Goal: Task Accomplishment & Management: Use online tool/utility

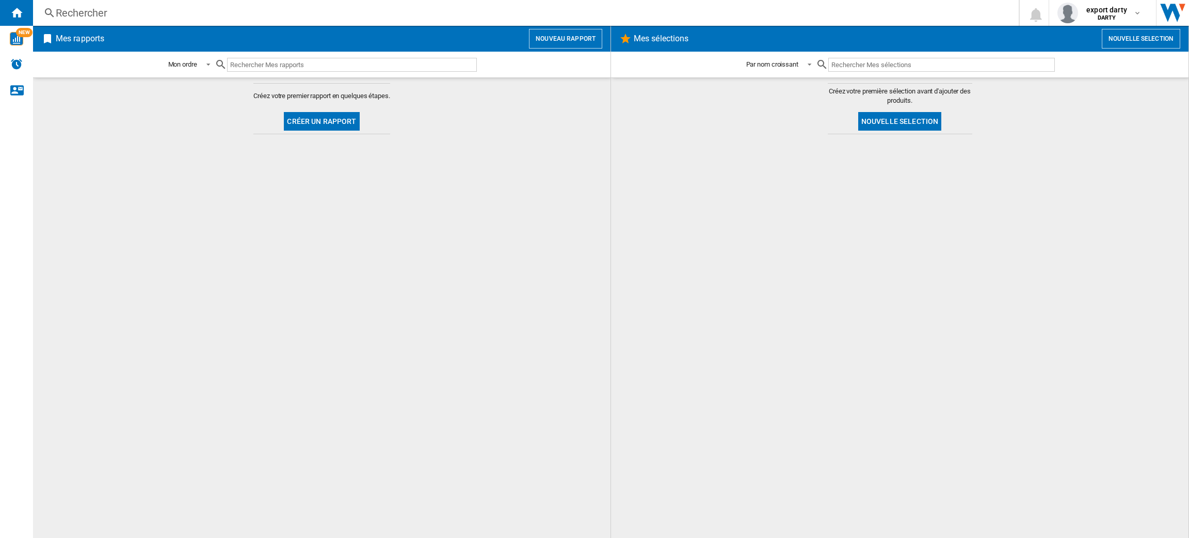
click at [562, 37] on button "Nouveau rapport" at bounding box center [565, 39] width 73 height 20
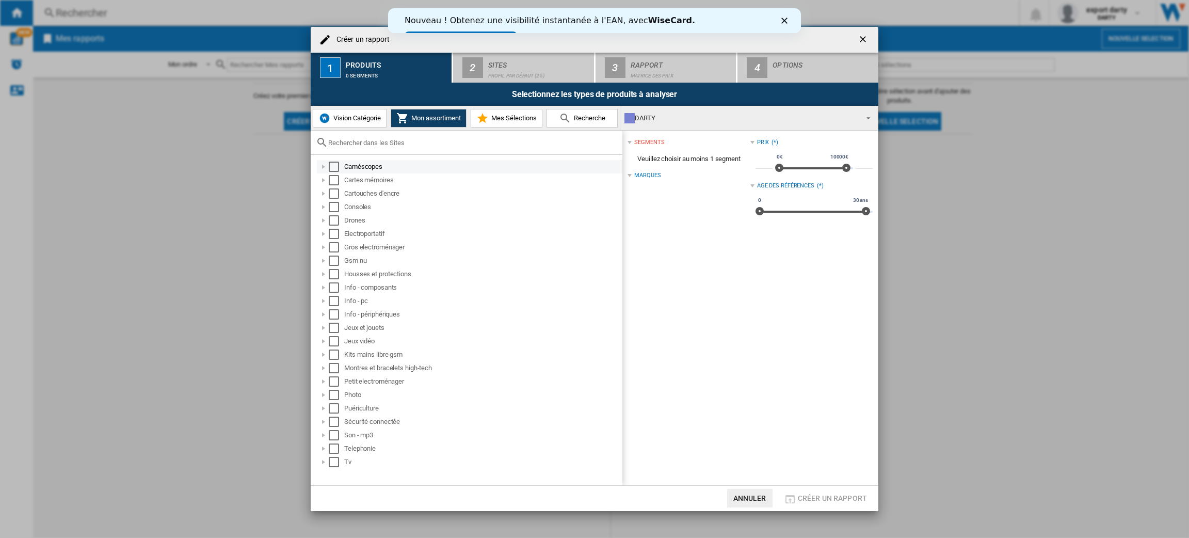
click at [326, 168] on div at bounding box center [323, 167] width 10 height 10
click at [338, 162] on div "Select" at bounding box center [334, 167] width 10 height 10
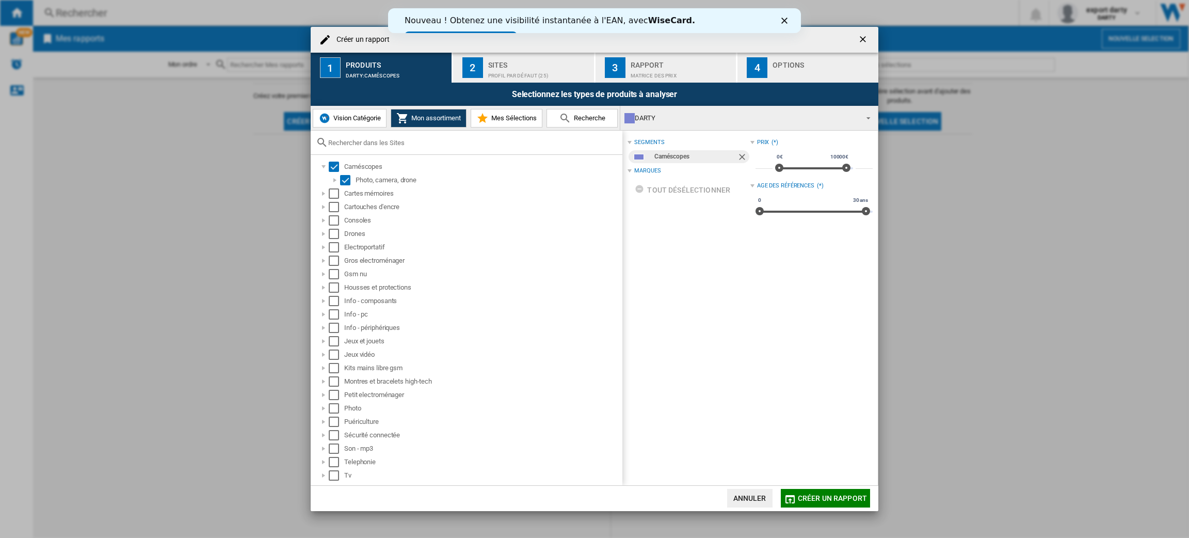
click at [492, 81] on button "2 Sites Profil par défaut (25)" at bounding box center [524, 68] width 142 height 30
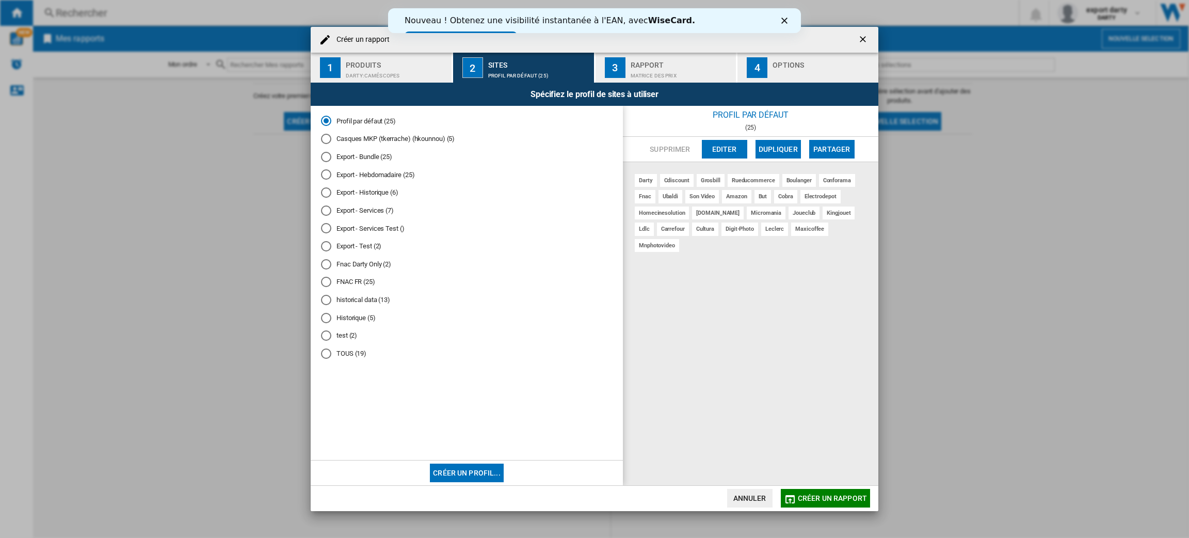
click at [717, 147] on button "Editer" at bounding box center [724, 149] width 45 height 19
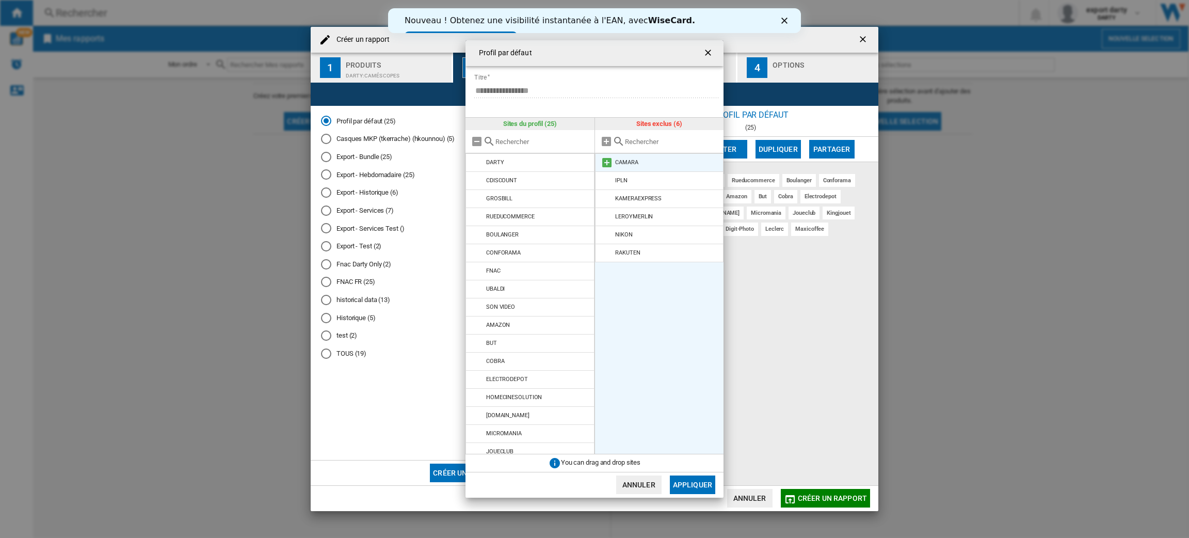
click at [610, 165] on md-icon at bounding box center [607, 162] width 12 height 12
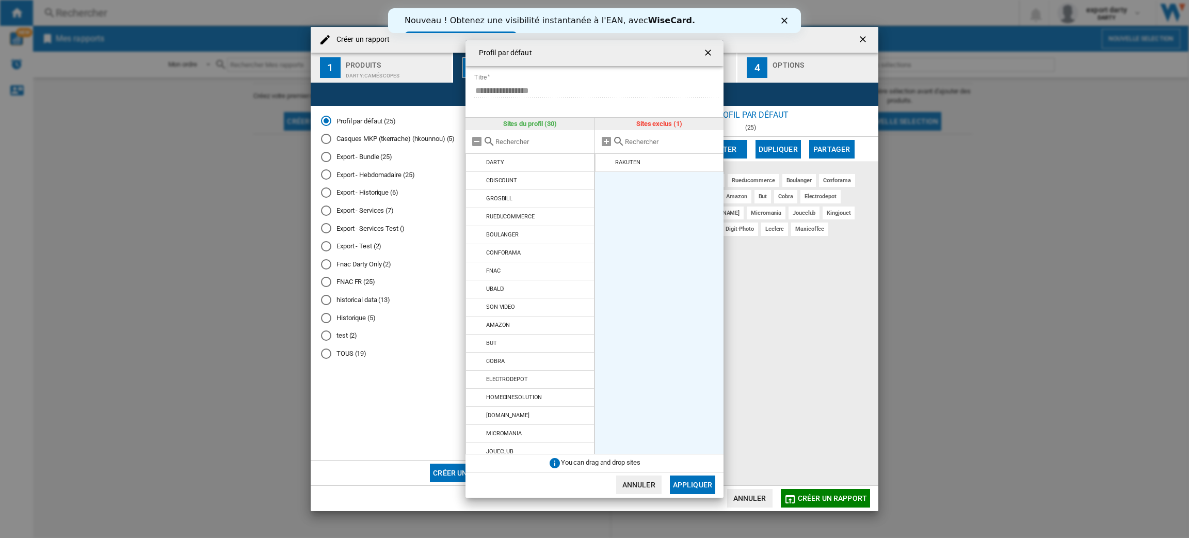
click at [610, 165] on md-icon at bounding box center [607, 162] width 12 height 12
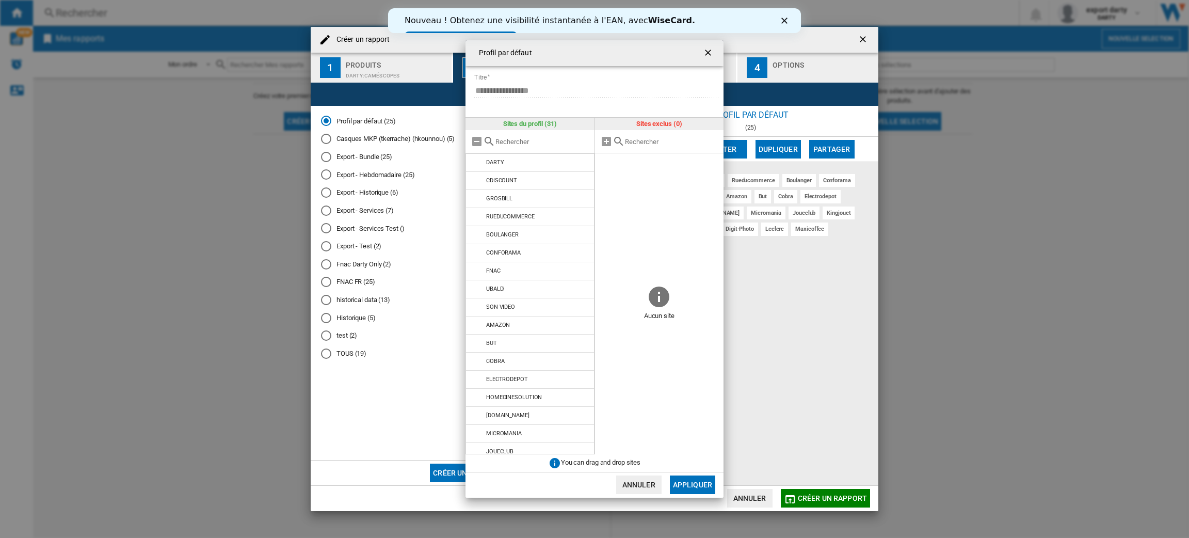
click at [697, 491] on button "Appliquer" at bounding box center [692, 484] width 45 height 19
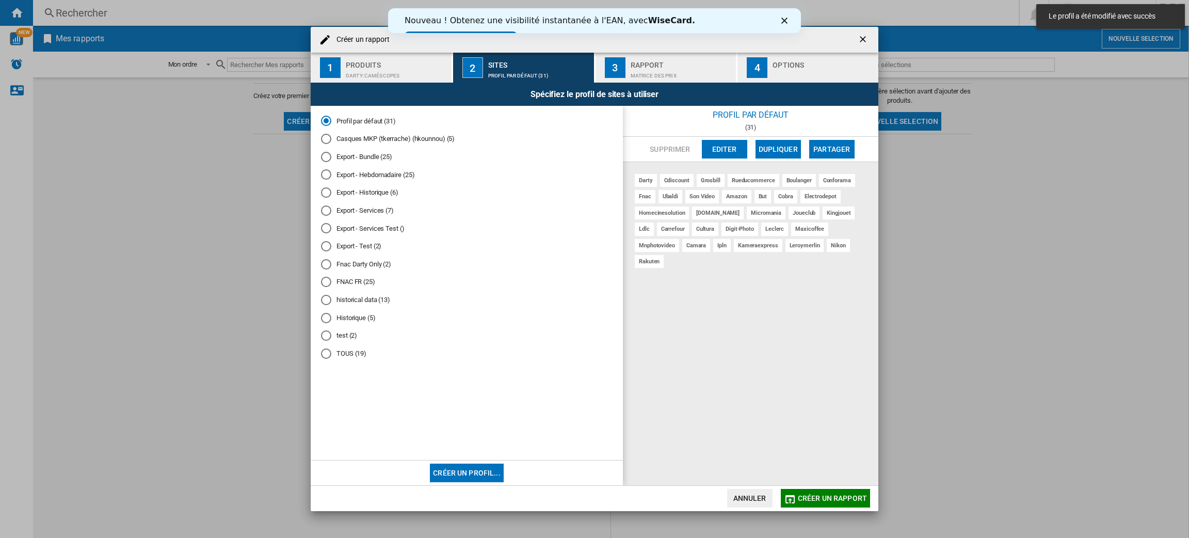
click at [425, 140] on md-radio-button "Casques MKP (tkerrache) (hkounnou) (5)" at bounding box center [467, 139] width 292 height 10
click at [379, 158] on md-radio-button "Export - Bundle (25)" at bounding box center [467, 157] width 292 height 10
click at [720, 160] on div "Supprimer Editer Dupliquer Partager" at bounding box center [750, 149] width 255 height 25
click at [716, 149] on button "Editer" at bounding box center [724, 149] width 45 height 19
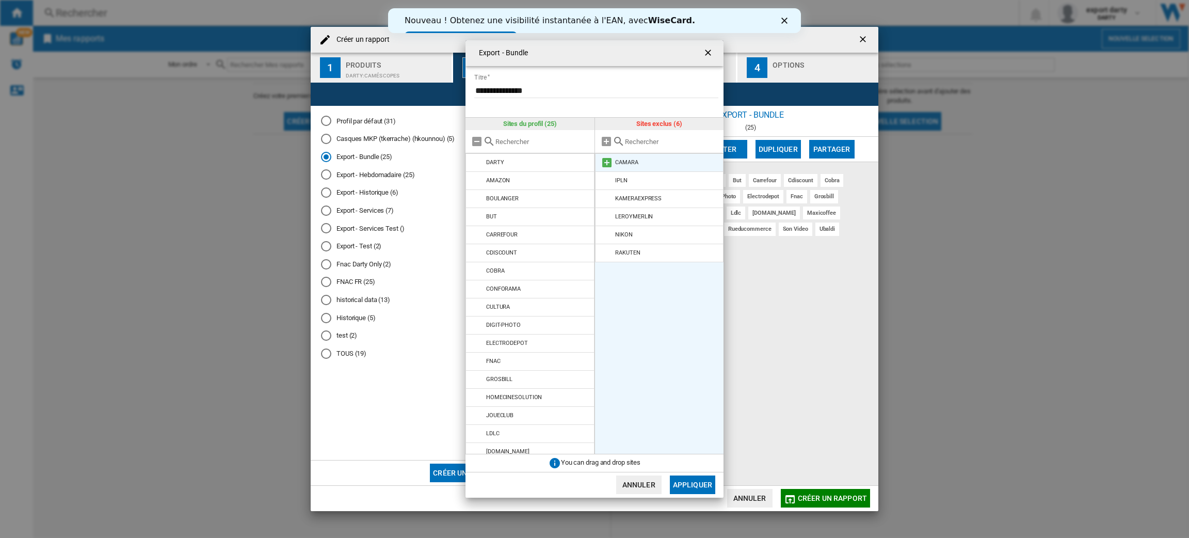
click at [602, 159] on md-icon "{{::title}} {{::getI18NText('BUTTONS.CANCEL')}} ..." at bounding box center [607, 162] width 12 height 12
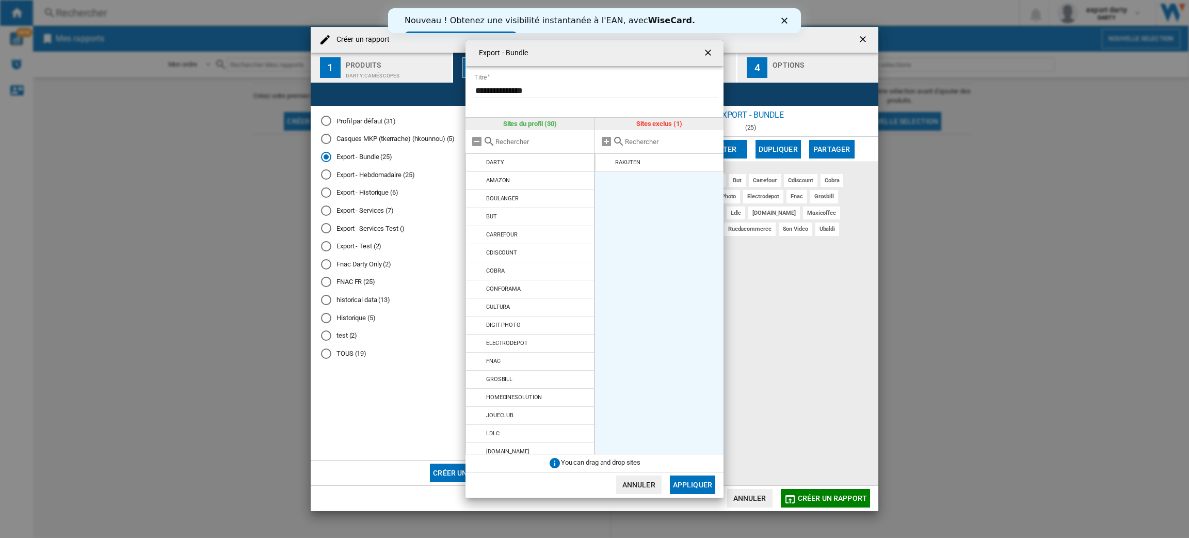
click at [602, 159] on md-icon "{{::title}} {{::getI18NText('BUTTONS.CANCEL')}} ..." at bounding box center [607, 162] width 12 height 12
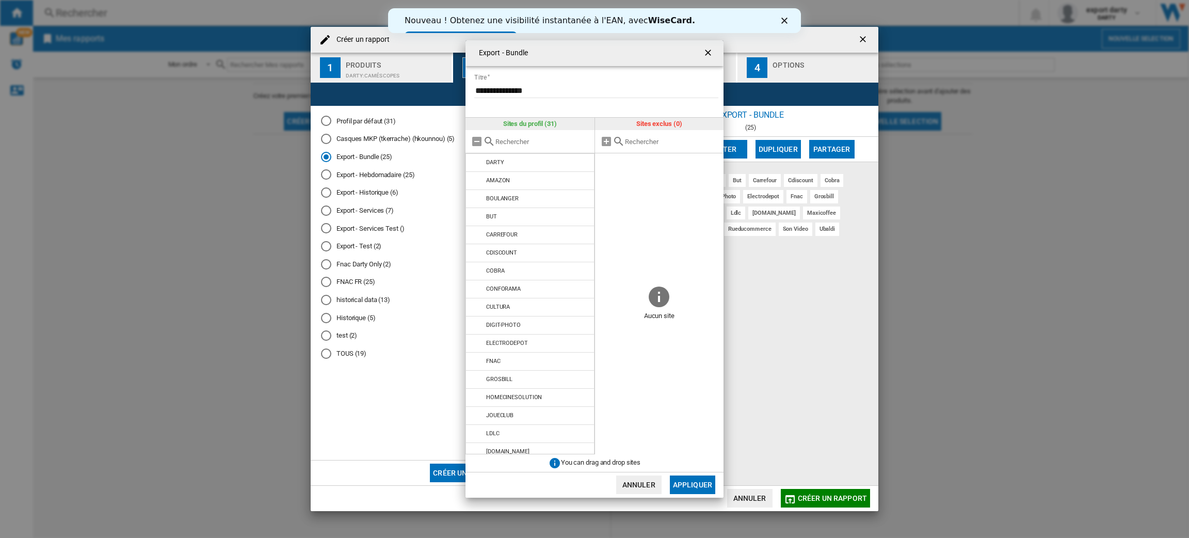
click at [692, 485] on button "Appliquer" at bounding box center [692, 484] width 45 height 19
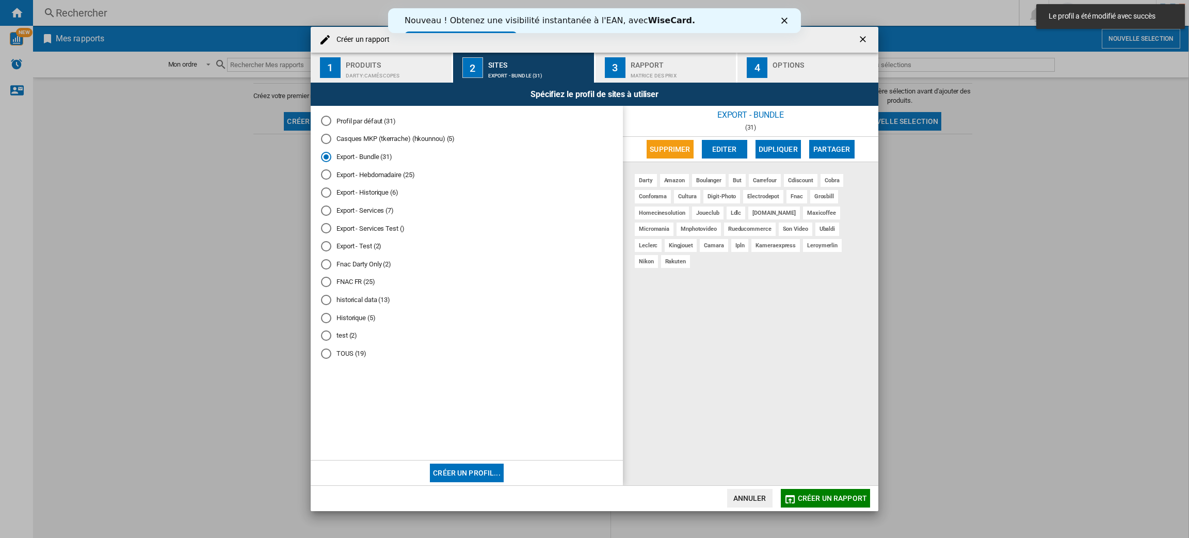
click at [389, 175] on md-radio-button "Export - Hebdomadaire (25)" at bounding box center [467, 175] width 292 height 10
click at [733, 140] on button "Editer" at bounding box center [724, 149] width 45 height 19
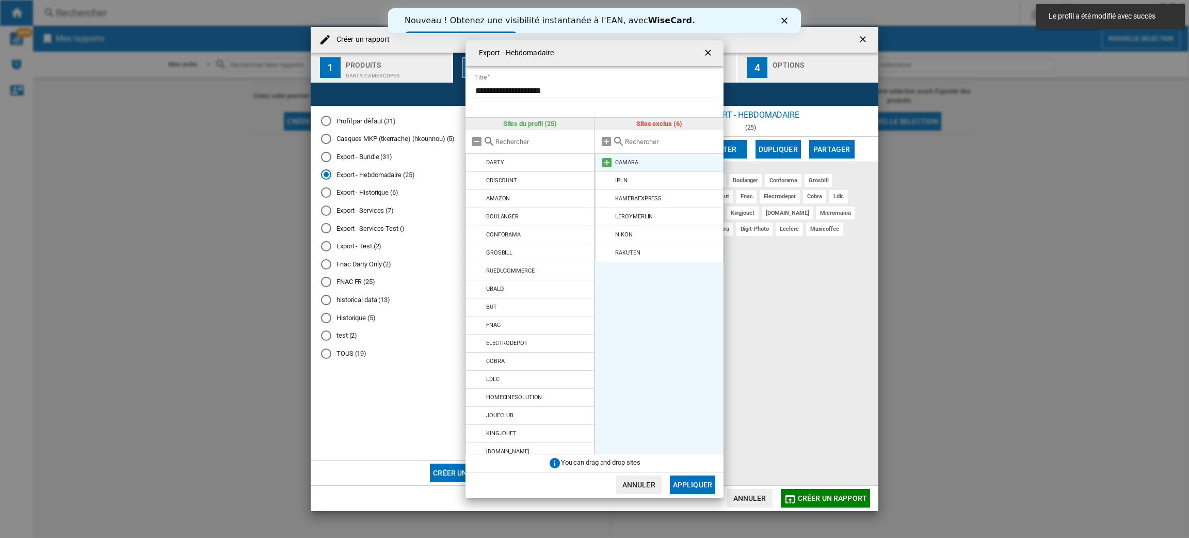
click at [608, 156] on md-icon "{{::title}} {{::getI18NText('BUTTONS.CANCEL')}} ..." at bounding box center [607, 162] width 12 height 12
click at [606, 165] on md-icon "{{::title}} {{::getI18NText('BUTTONS.CANCEL')}} ..." at bounding box center [607, 162] width 12 height 12
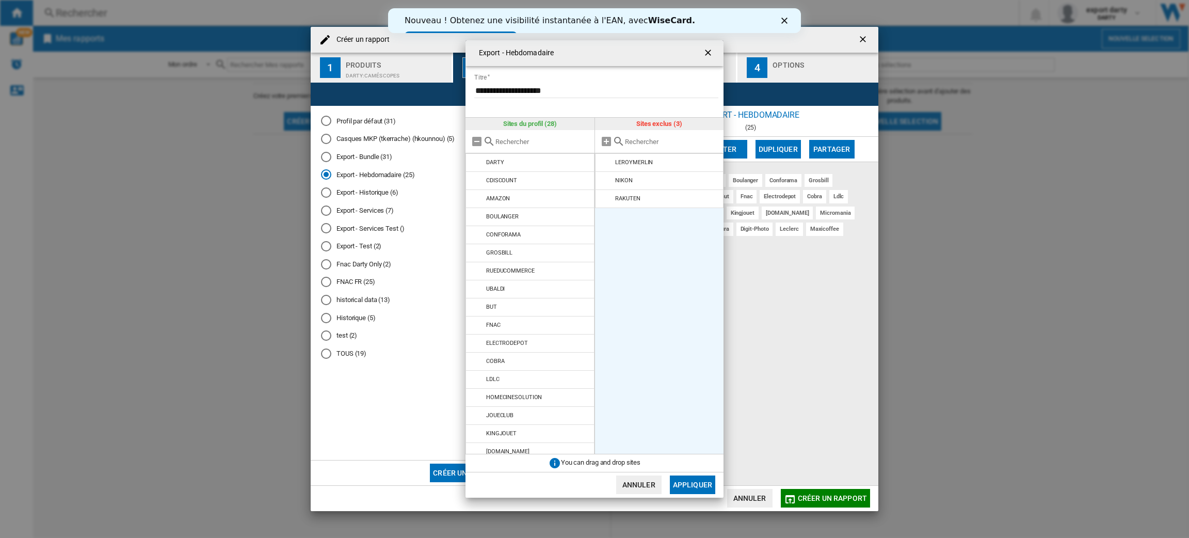
click at [606, 165] on md-icon "{{::title}} {{::getI18NText('BUTTONS.CANCEL')}} ..." at bounding box center [607, 162] width 12 height 12
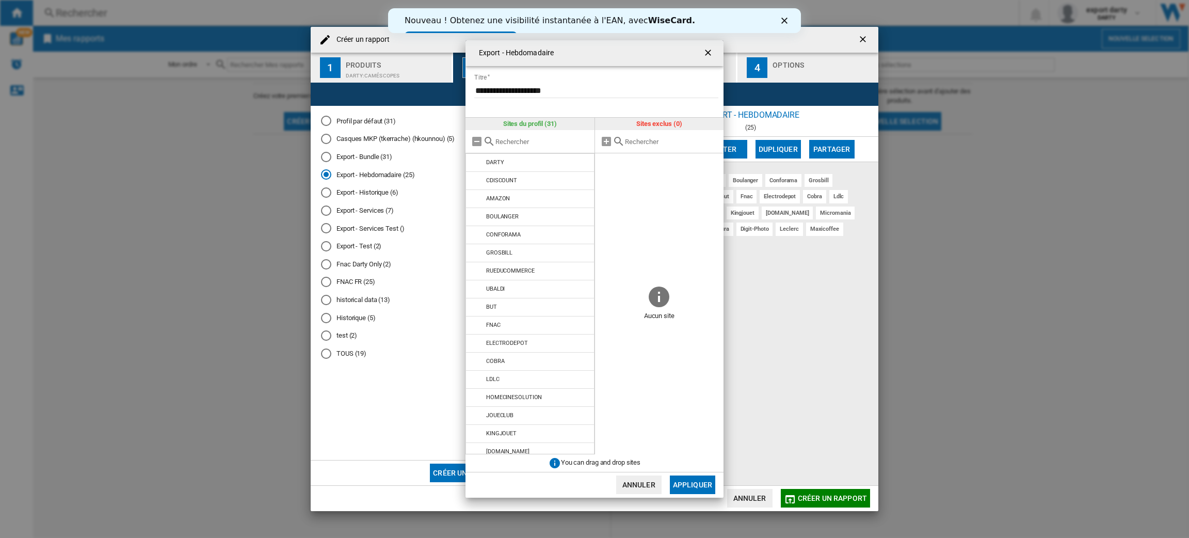
click at [685, 476] on button "Appliquer" at bounding box center [692, 484] width 45 height 19
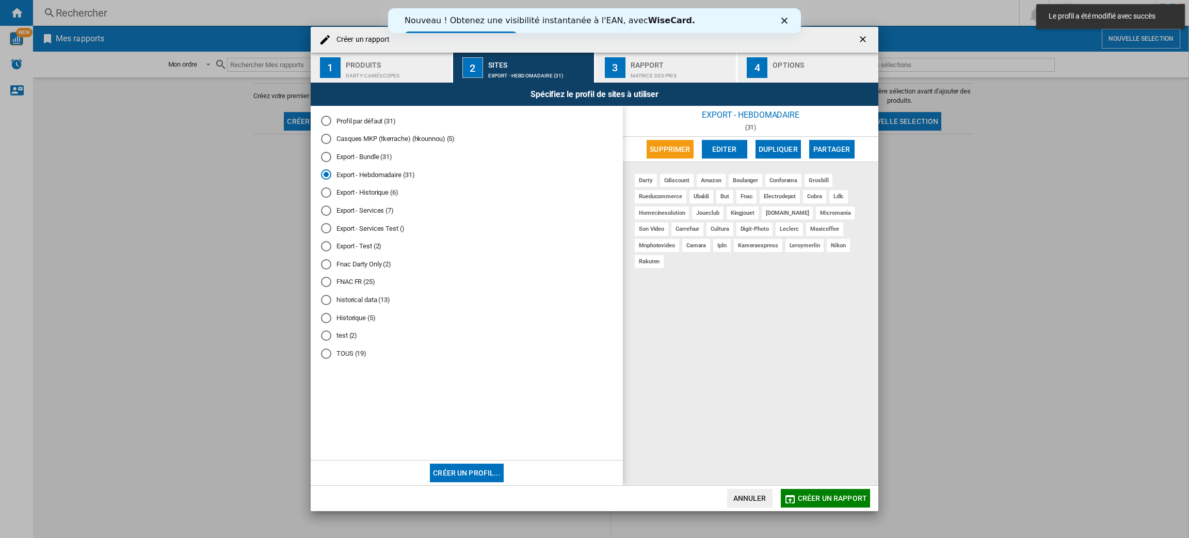
click at [686, 482] on div "darty cdiscount amazon boulanger conforama grosbill rueducommerce ubaldi but fn…" at bounding box center [750, 323] width 255 height 323
click at [392, 213] on md-radio-button "Export - Services (7)" at bounding box center [467, 210] width 292 height 10
click at [375, 269] on md-radio-button "Fnac Darty Only (2)" at bounding box center [467, 264] width 292 height 10
click at [371, 284] on md-radio-button "FNAC FR (25)" at bounding box center [467, 282] width 292 height 10
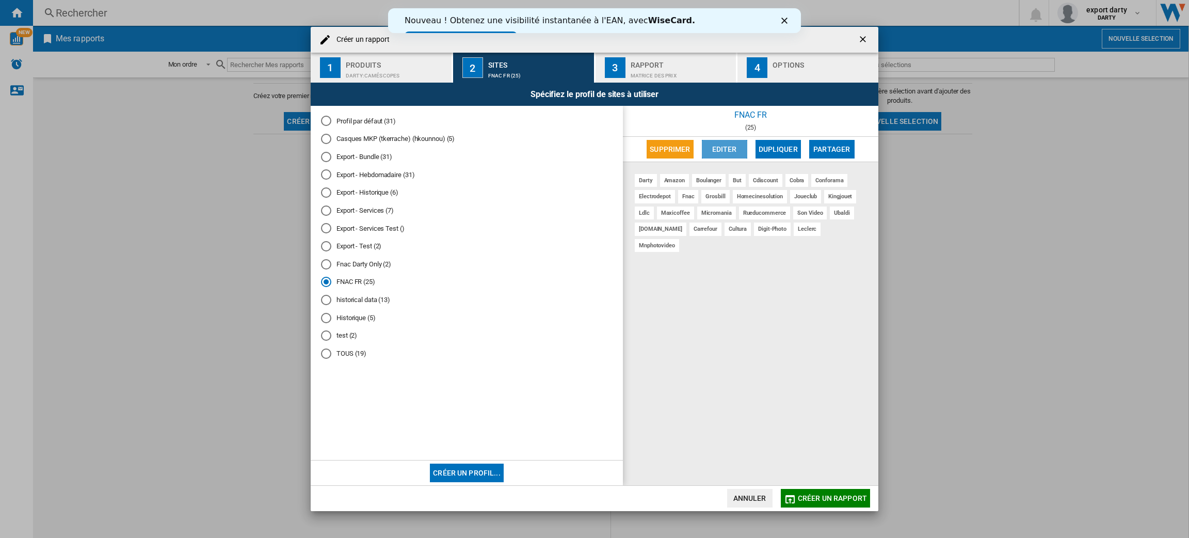
click at [716, 157] on button "Editer" at bounding box center [724, 149] width 45 height 19
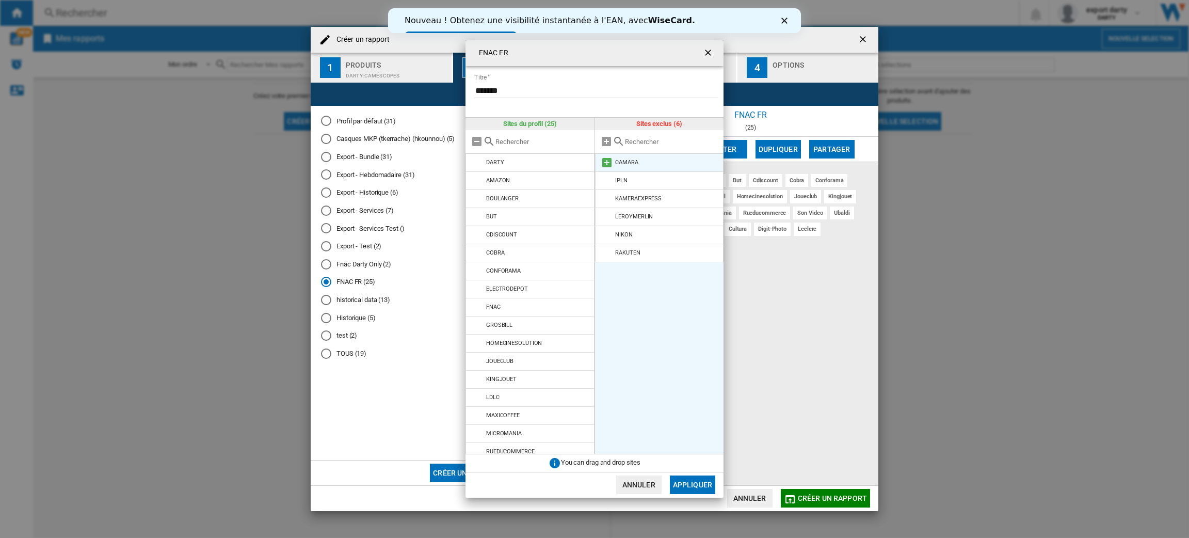
click at [602, 161] on md-icon "{{::title}} {{::getI18NText('BUTTONS.CANCEL')}} ..." at bounding box center [607, 162] width 12 height 12
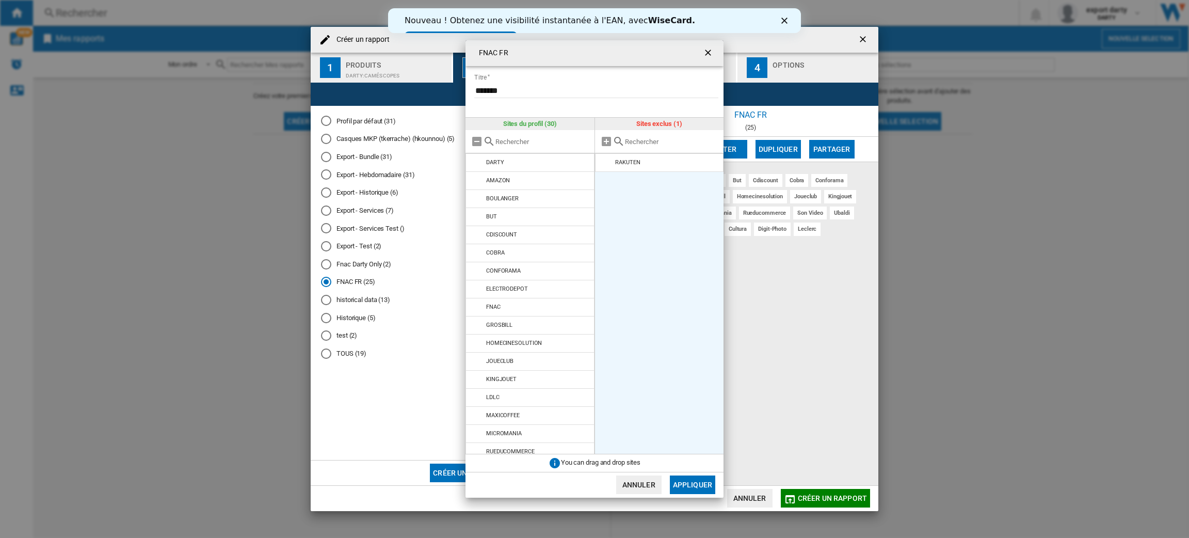
click at [602, 161] on md-icon "{{::title}} {{::getI18NText('BUTTONS.CANCEL')}} ..." at bounding box center [607, 162] width 12 height 12
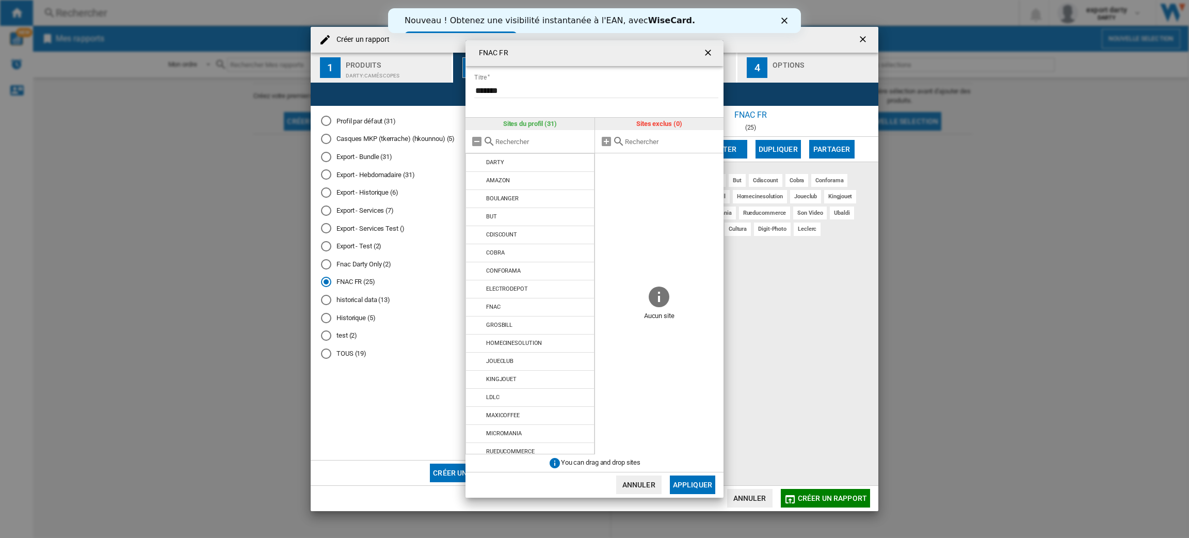
click at [691, 476] on button "Appliquer" at bounding box center [692, 484] width 45 height 19
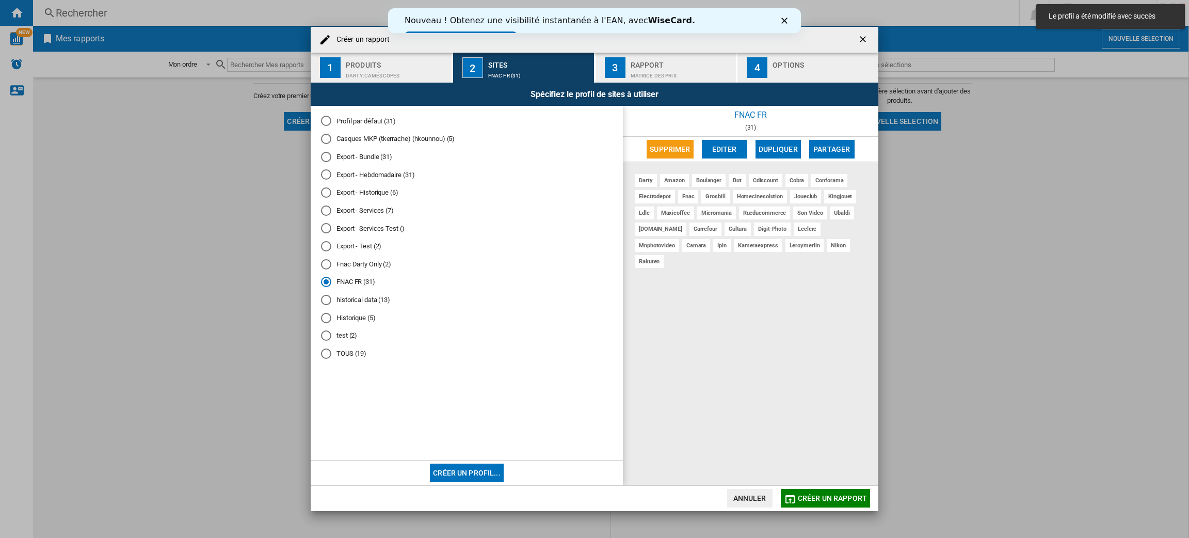
click at [360, 297] on md-radio-button "historical data (13)" at bounding box center [467, 300] width 292 height 10
click at [728, 142] on button "Editer" at bounding box center [724, 149] width 45 height 19
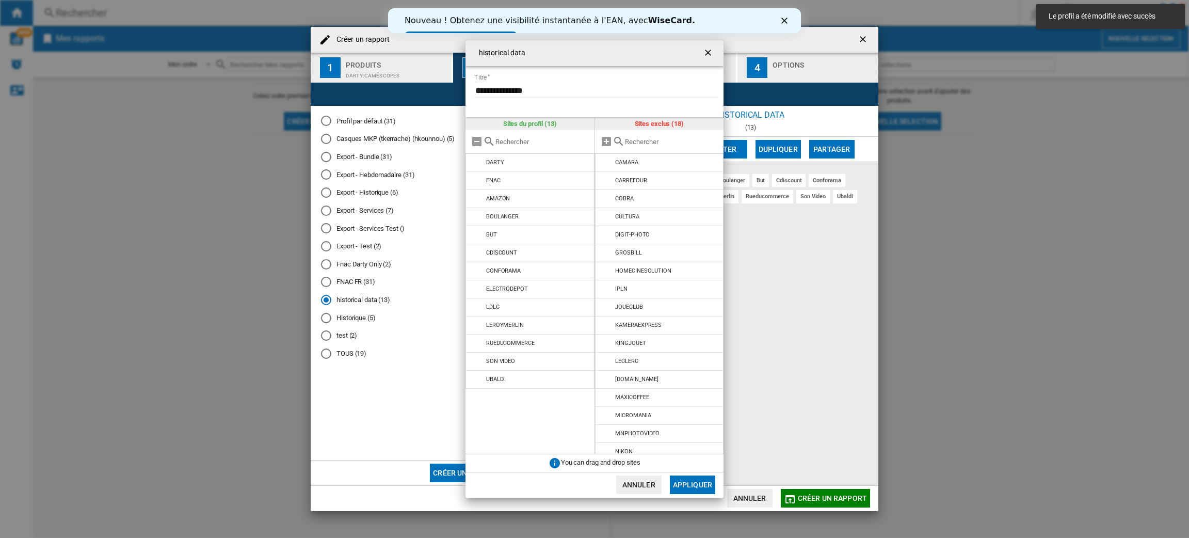
click at [709, 52] on ng-md-icon "getI18NText('BUTTONS.CLOSE_DIALOG')" at bounding box center [709, 53] width 12 height 12
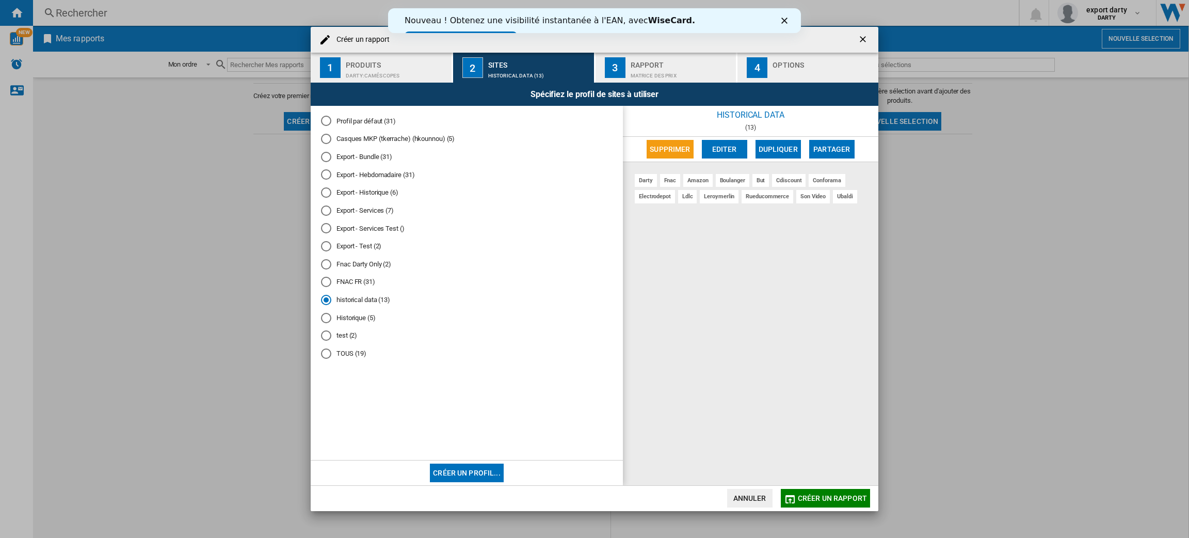
click at [338, 337] on md-radio-button "test (2)" at bounding box center [467, 336] width 292 height 10
click at [342, 351] on md-radio-group "Profil par défaut (31) Casques MKP (tkerrache) (hkounnou) (5) Export - Bundle (…" at bounding box center [467, 241] width 292 height 250
click at [353, 354] on md-radio-button "TOUS (19)" at bounding box center [467, 354] width 292 height 10
click at [725, 145] on button "Editer" at bounding box center [724, 149] width 45 height 19
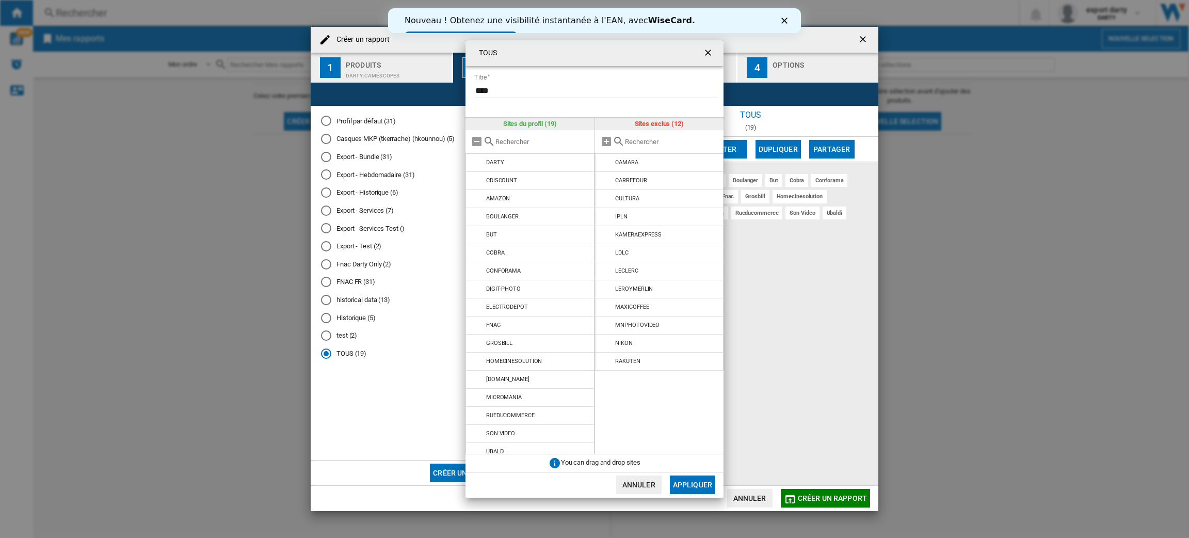
click at [705, 54] on ng-md-icon "getI18NText('BUTTONS.CLOSE_DIALOG')" at bounding box center [709, 53] width 12 height 12
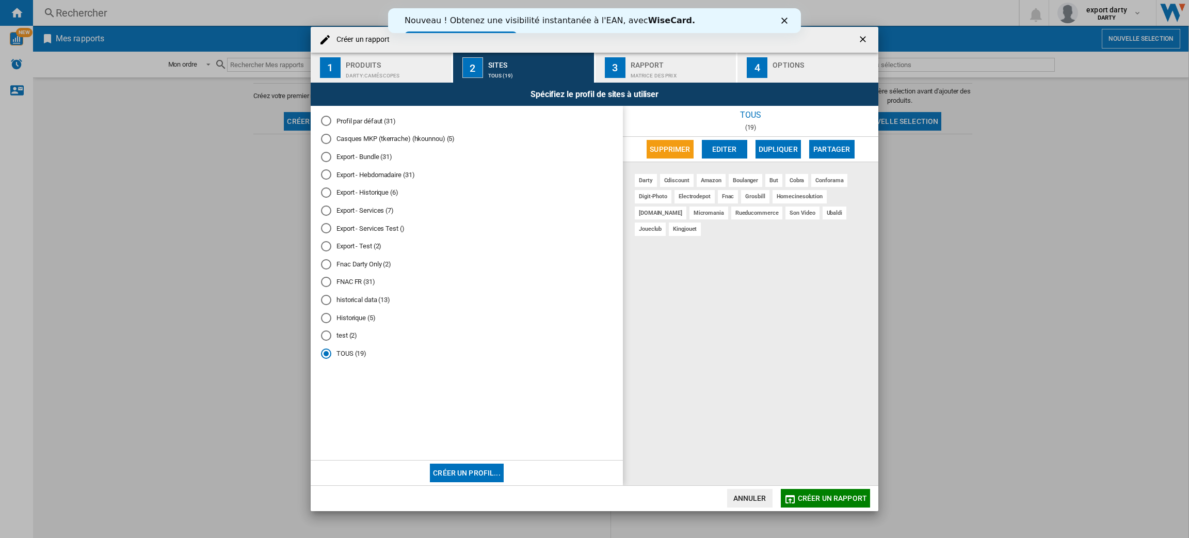
click at [369, 158] on md-radio-button "Export - Bundle (31)" at bounding box center [467, 157] width 292 height 10
click at [379, 176] on md-radio-button "Export - Hebdomadaire (31)" at bounding box center [467, 175] width 292 height 10
click at [385, 212] on md-radio-button "Export - Services (7)" at bounding box center [467, 210] width 292 height 10
click at [719, 147] on button "Editer" at bounding box center [724, 149] width 45 height 19
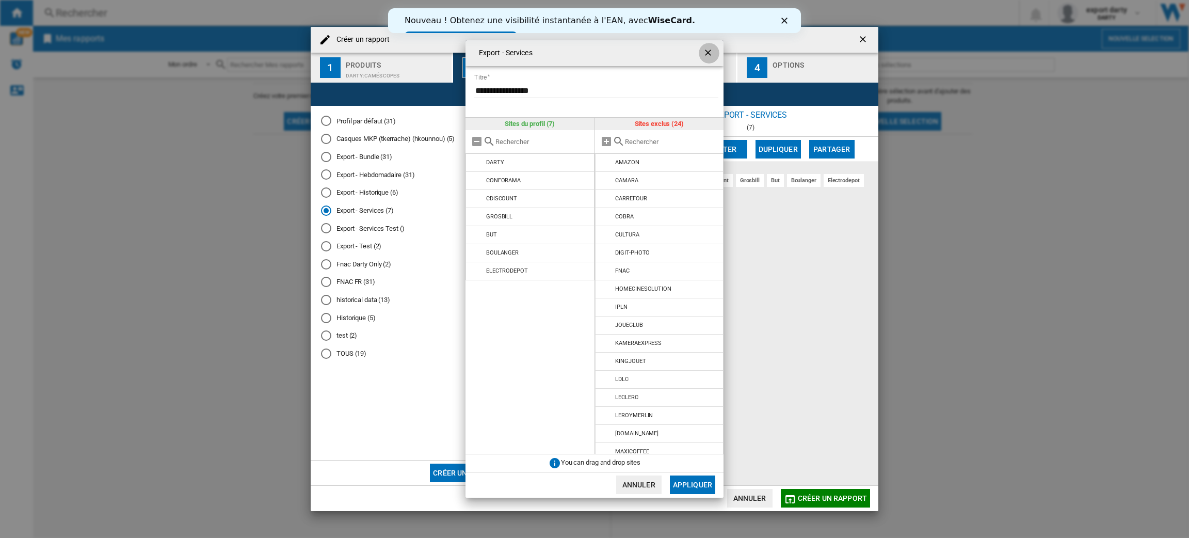
click at [712, 46] on button "{{::title}} {{::getI18NText('BUTTONS.CANCEL')}} ..." at bounding box center [709, 53] width 21 height 21
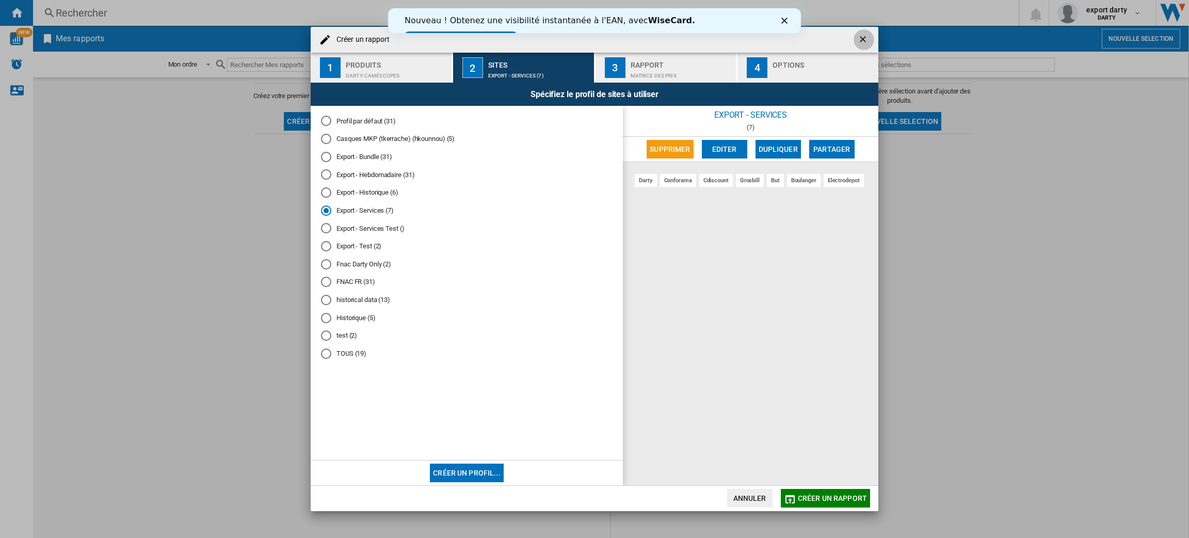
click at [868, 36] on ng-md-icon "getI18NText('BUTTONS.CLOSE_DIALOG')" at bounding box center [864, 40] width 12 height 12
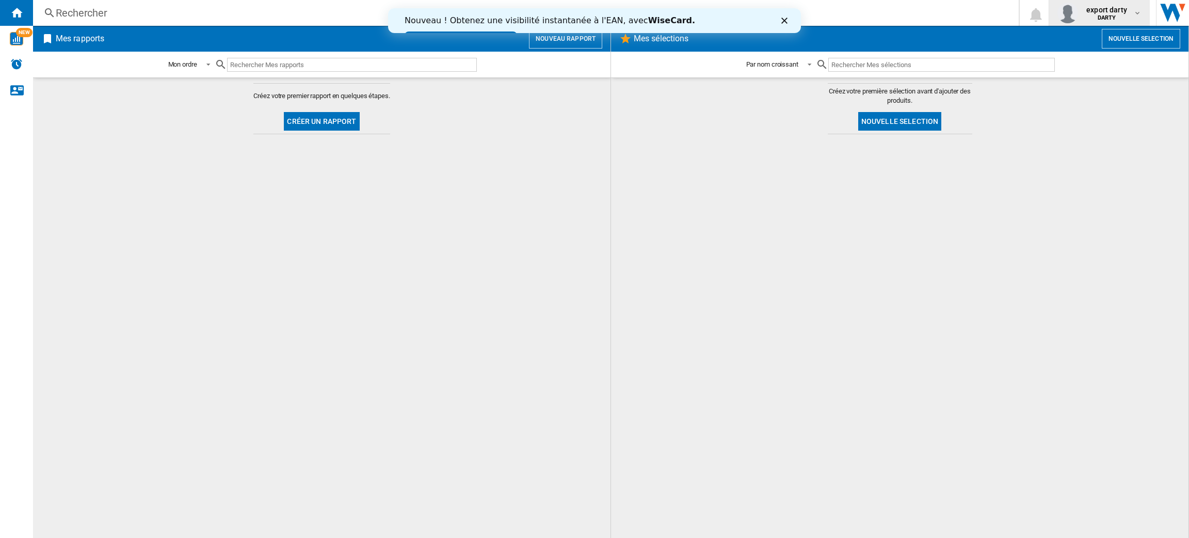
click at [1100, 15] on b "DARTY" at bounding box center [1107, 17] width 19 height 7
click at [1063, 116] on button "Se déconnecter" at bounding box center [1098, 111] width 99 height 21
